Goal: Use online tool/utility: Utilize a website feature to perform a specific function

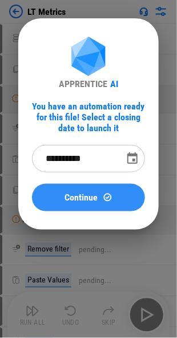
click at [82, 196] on span "Continue" at bounding box center [81, 197] width 33 height 9
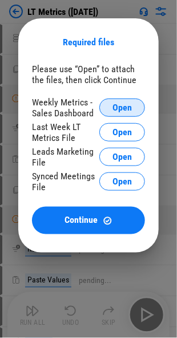
click at [120, 105] on span "Open" at bounding box center [122, 107] width 19 height 9
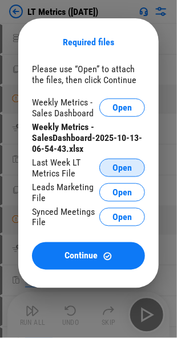
click at [111, 166] on button "Open" at bounding box center [123, 167] width 46 height 18
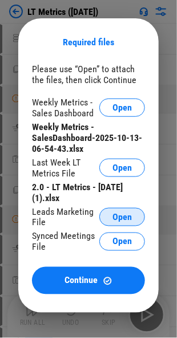
click at [117, 213] on span "Open" at bounding box center [122, 216] width 19 height 9
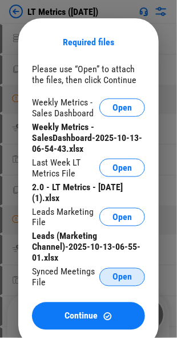
click at [106, 279] on button "Open" at bounding box center [123, 277] width 46 height 18
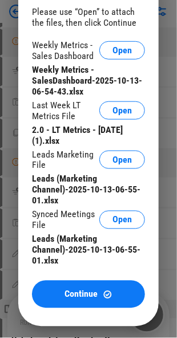
scroll to position [172, 0]
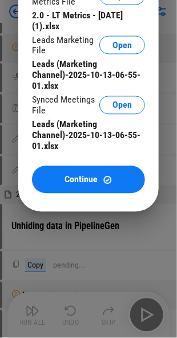
click at [68, 134] on div "Leads (Marketing Channel)-2025-10-13-06-55-01.xlsx" at bounding box center [88, 135] width 113 height 33
click at [132, 114] on button "Open" at bounding box center [123, 105] width 46 height 18
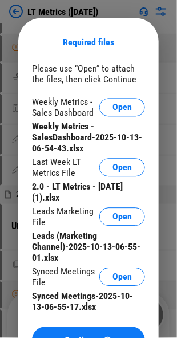
scroll to position [229, 0]
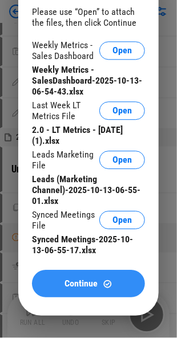
click at [65, 287] on span "Continue" at bounding box center [81, 283] width 33 height 9
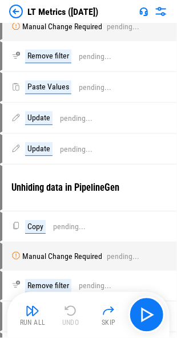
scroll to position [0, 0]
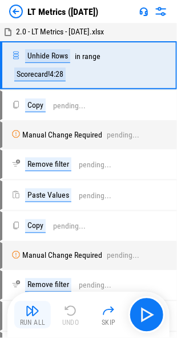
click at [31, 317] on button "Run All" at bounding box center [32, 314] width 37 height 27
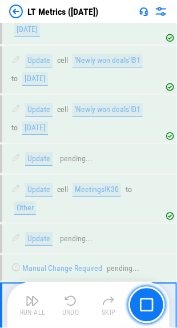
scroll to position [2611, 0]
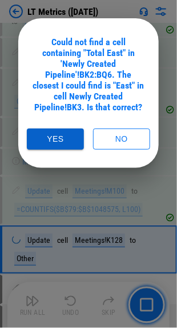
click at [50, 133] on button "Yes" at bounding box center [55, 139] width 57 height 21
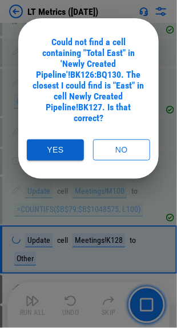
click at [53, 151] on button "Yes" at bounding box center [55, 150] width 57 height 21
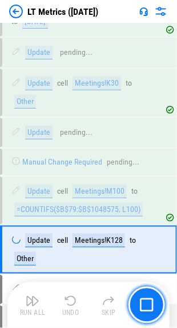
scroll to position [2857, 0]
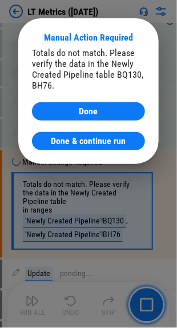
click at [122, 102] on div "Totals do not match. Please verify the data in the Newly Created Pipeline table…" at bounding box center [88, 98] width 113 height 103
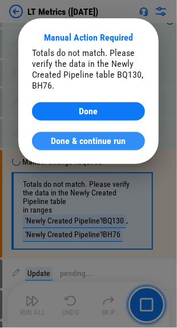
click at [86, 142] on span "Done & continue run" at bounding box center [88, 141] width 75 height 9
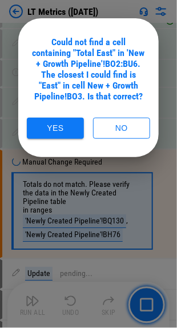
click at [46, 117] on div "Yes No" at bounding box center [88, 122] width 113 height 33
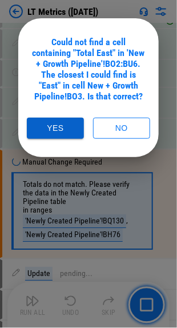
click at [64, 124] on button "Yes" at bounding box center [55, 128] width 57 height 21
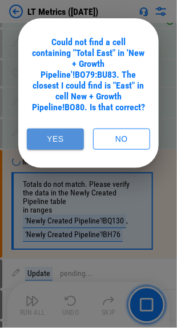
click at [50, 129] on button "Yes" at bounding box center [55, 139] width 57 height 21
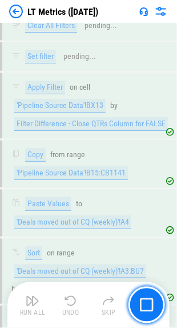
scroll to position [3701, 0]
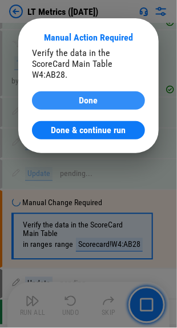
click at [57, 102] on div "Done" at bounding box center [89, 100] width 86 height 9
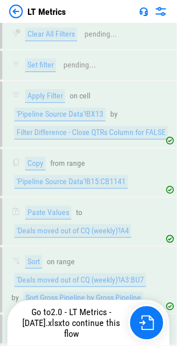
scroll to position [3683, 0]
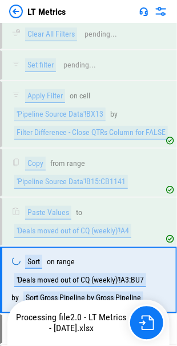
scroll to position [3683, 0]
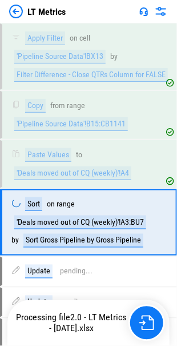
scroll to position [3683, 0]
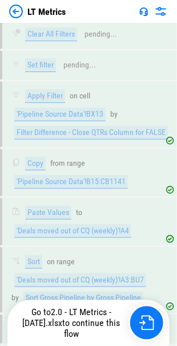
scroll to position [3683, 0]
